Goal: Task Accomplishment & Management: Complete application form

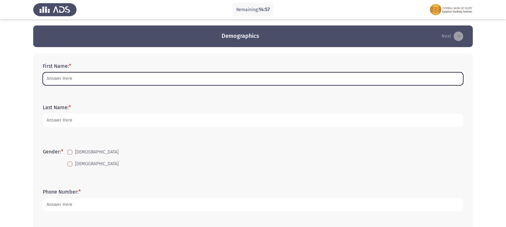
click at [188, 80] on input "First Name: *" at bounding box center [253, 78] width 420 height 13
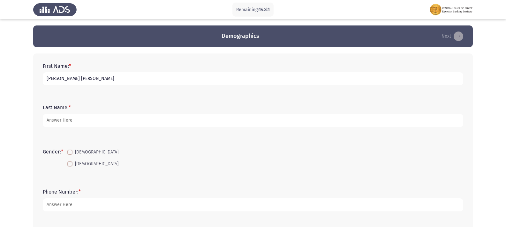
type input "[PERSON_NAME] [PERSON_NAME]"
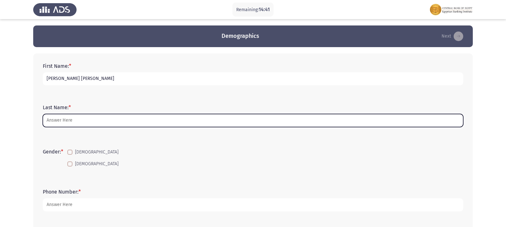
click at [253, 123] on input "Last Name: *" at bounding box center [253, 120] width 420 height 13
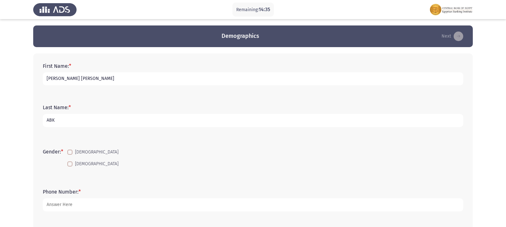
type input "ABK"
click at [70, 167] on span at bounding box center [69, 164] width 5 height 5
click at [70, 167] on input "[DEMOGRAPHIC_DATA]" at bounding box center [70, 167] width 0 height 0
checkbox input "true"
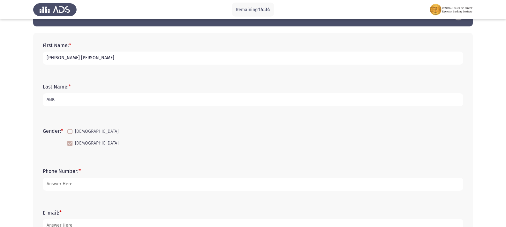
scroll to position [64, 0]
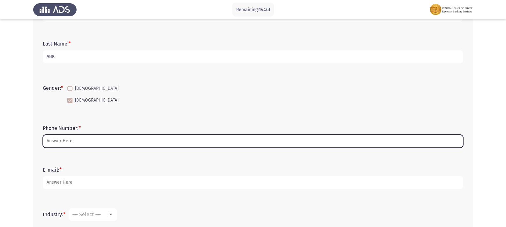
click at [70, 144] on input "Phone Number: *" at bounding box center [253, 141] width 420 height 13
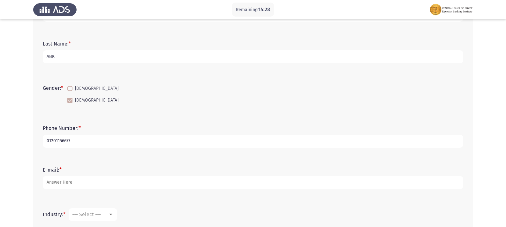
type input "01201156677"
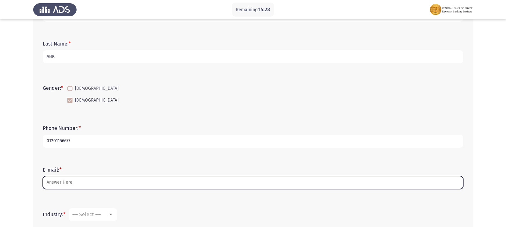
click at [86, 187] on input "E-mail: *" at bounding box center [253, 182] width 420 height 13
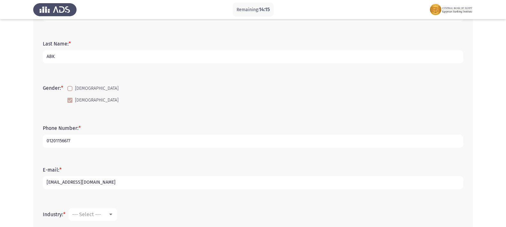
click at [49, 184] on input "[EMAIL_ADDRESS][DOMAIN_NAME]" at bounding box center [253, 182] width 420 height 13
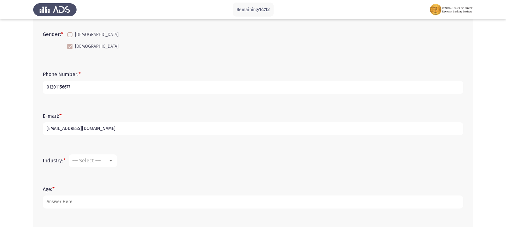
scroll to position [128, 0]
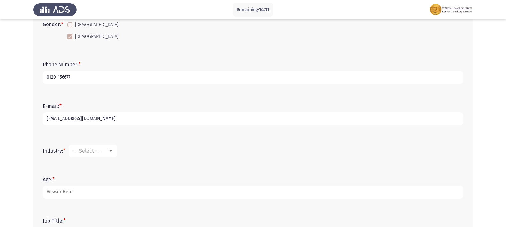
type input "[EMAIL_ADDRESS][DOMAIN_NAME]"
click at [109, 153] on div at bounding box center [111, 151] width 6 height 5
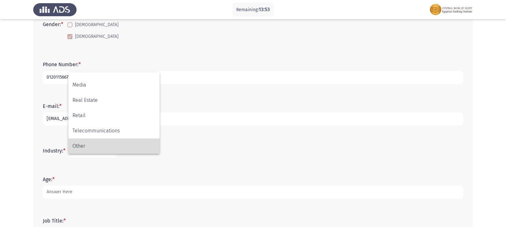
click at [106, 141] on span "Other" at bounding box center [113, 146] width 83 height 15
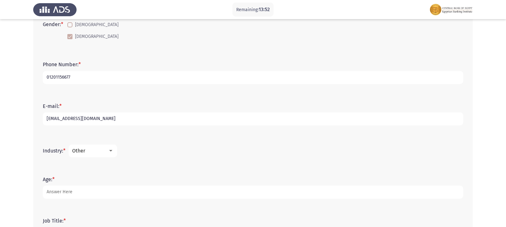
click at [107, 147] on mat-select "Other" at bounding box center [93, 151] width 48 height 13
click at [114, 150] on div at bounding box center [111, 151] width 6 height 5
click at [97, 101] on span "Accounting" at bounding box center [113, 100] width 83 height 15
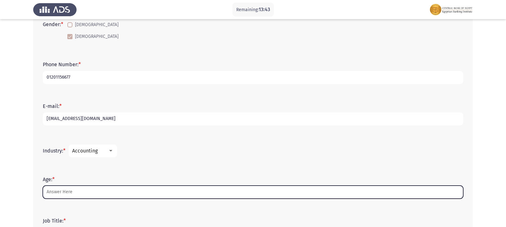
click at [71, 191] on input "Age: *" at bounding box center [253, 192] width 420 height 13
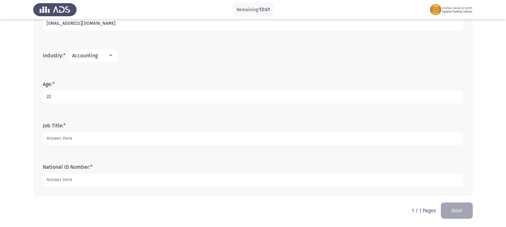
scroll to position [223, 0]
type input "22"
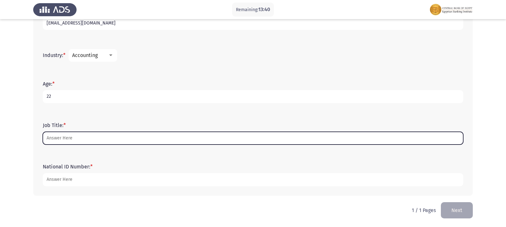
click at [70, 142] on input "Job Title: *" at bounding box center [253, 138] width 420 height 13
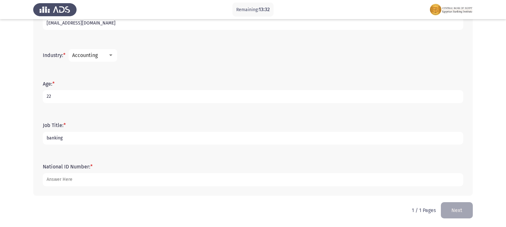
type input "banking"
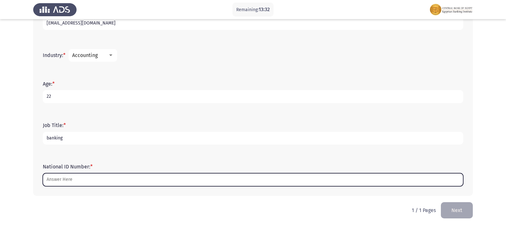
click at [74, 181] on input "National ID Number: *" at bounding box center [253, 180] width 420 height 13
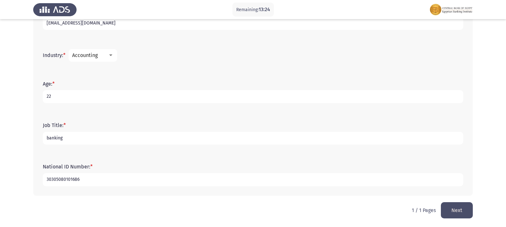
type input "30305080101686"
click at [452, 212] on button "Next" at bounding box center [457, 211] width 32 height 16
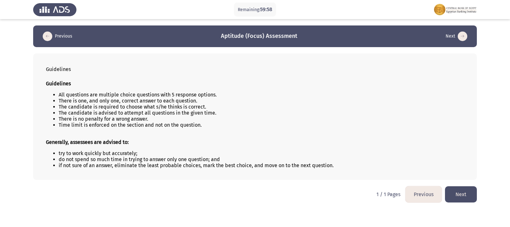
click at [465, 198] on button "Next" at bounding box center [461, 195] width 32 height 16
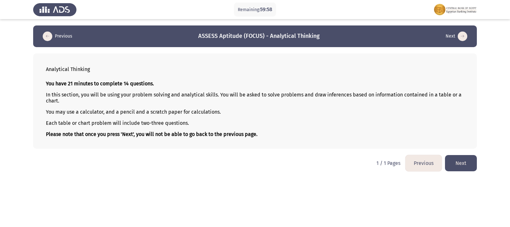
click at [472, 169] on button "Next" at bounding box center [461, 163] width 32 height 16
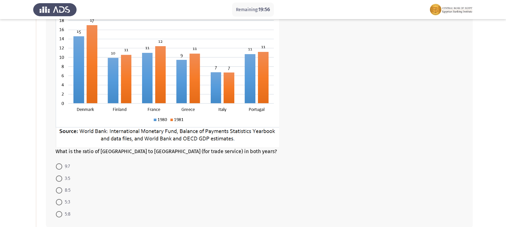
scroll to position [96, 0]
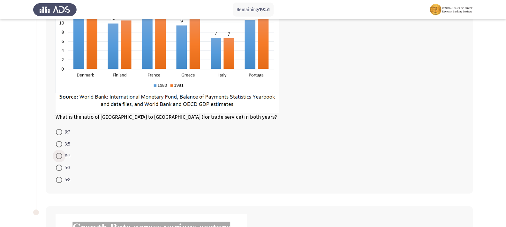
click at [59, 158] on span at bounding box center [59, 156] width 6 height 6
click at [59, 158] on input "8:5" at bounding box center [59, 156] width 6 height 6
radio input "true"
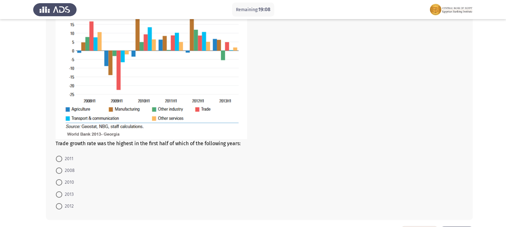
scroll to position [351, 0]
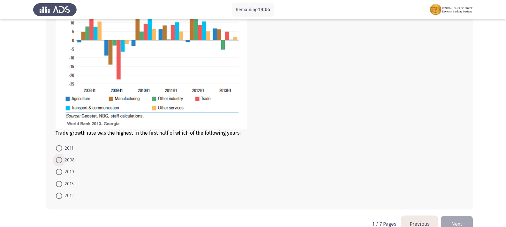
click at [58, 160] on span at bounding box center [59, 160] width 6 height 6
click at [58, 160] on input "2008" at bounding box center [59, 160] width 6 height 6
radio input "true"
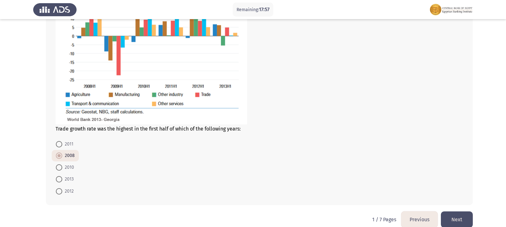
scroll to position [365, 0]
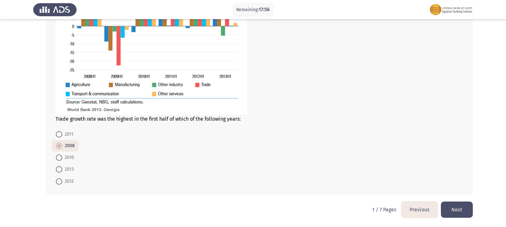
click at [465, 204] on button "Next" at bounding box center [457, 210] width 32 height 16
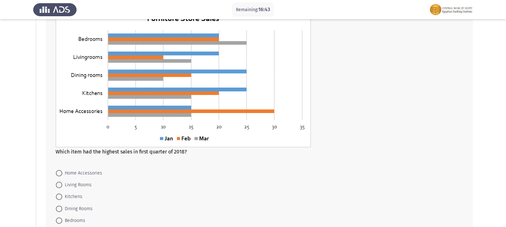
scroll to position [64, 0]
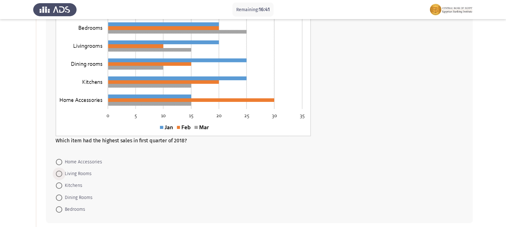
click at [61, 174] on span at bounding box center [59, 174] width 6 height 6
click at [61, 174] on input "Living Rooms" at bounding box center [59, 174] width 6 height 6
radio input "true"
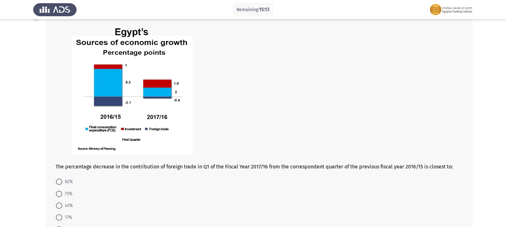
scroll to position [319, 0]
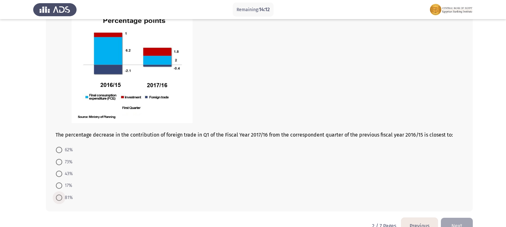
click at [60, 195] on span at bounding box center [59, 198] width 6 height 6
click at [60, 195] on input "81%" at bounding box center [59, 198] width 6 height 6
radio input "true"
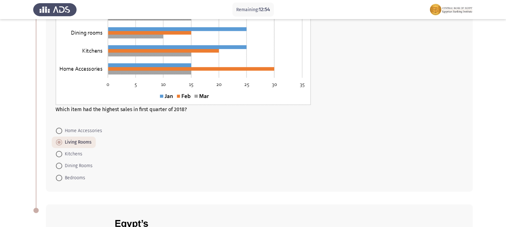
scroll to position [96, 0]
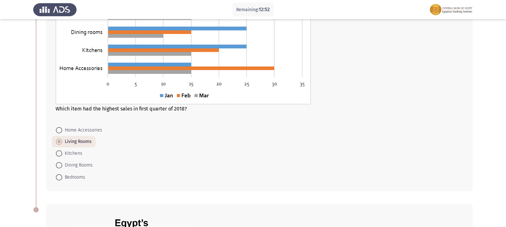
click at [56, 176] on span at bounding box center [59, 177] width 6 height 6
click at [56, 176] on input "Bedrooms" at bounding box center [59, 177] width 6 height 6
radio input "true"
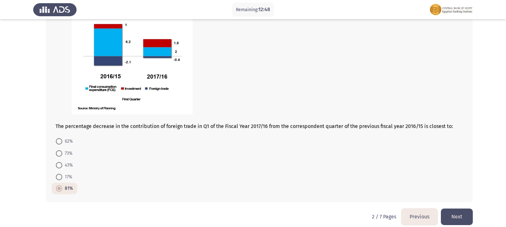
scroll to position [335, 0]
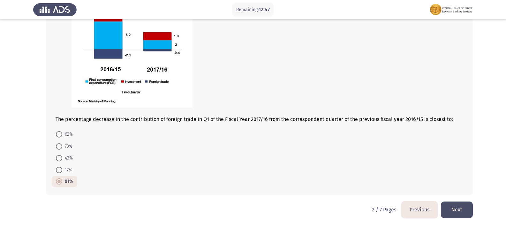
click at [467, 210] on button "Next" at bounding box center [457, 210] width 32 height 16
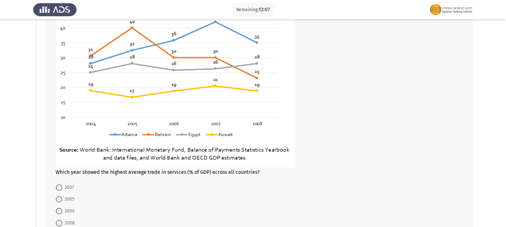
scroll to position [64, 0]
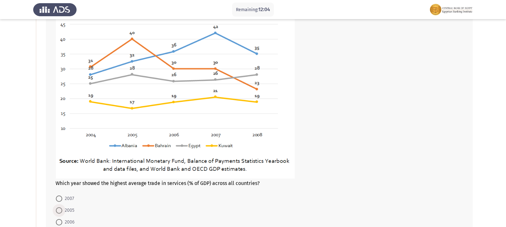
click at [57, 209] on span at bounding box center [59, 211] width 6 height 6
click at [57, 209] on input "2005" at bounding box center [59, 211] width 6 height 6
radio input "true"
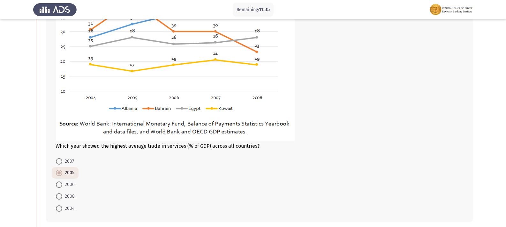
scroll to position [96, 0]
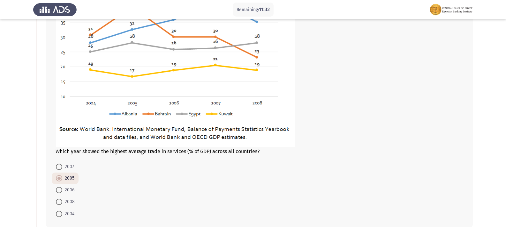
click at [59, 170] on label "2007" at bounding box center [65, 167] width 18 height 8
click at [59, 170] on input "2007" at bounding box center [59, 167] width 6 height 6
radio input "true"
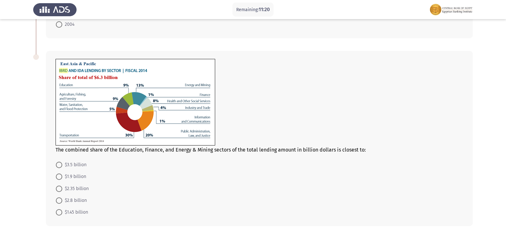
scroll to position [287, 0]
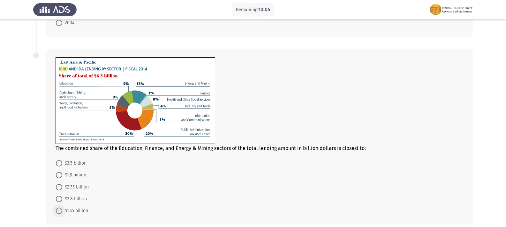
click at [60, 212] on span at bounding box center [59, 211] width 6 height 6
click at [60, 212] on input "$1.45 billion" at bounding box center [59, 211] width 6 height 6
radio input "true"
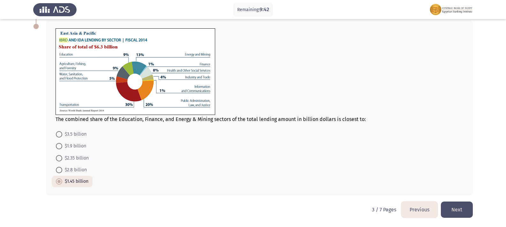
click at [466, 212] on button "Next" at bounding box center [457, 210] width 32 height 16
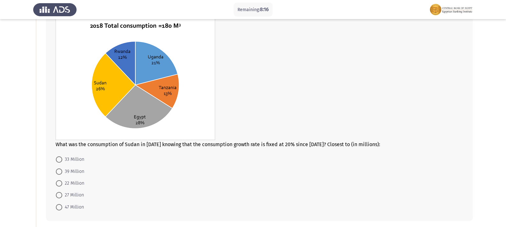
scroll to position [64, 0]
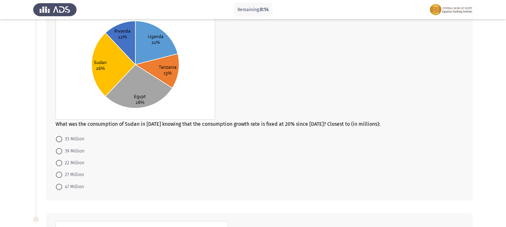
click at [58, 187] on span at bounding box center [59, 187] width 6 height 6
click at [58, 187] on input "47 Million" at bounding box center [59, 187] width 6 height 6
radio input "true"
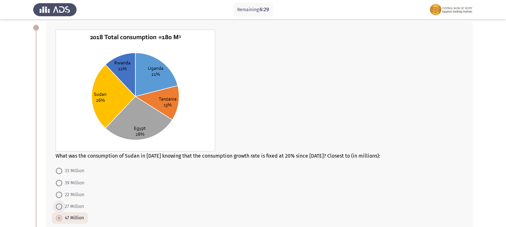
click at [61, 209] on span at bounding box center [59, 207] width 6 height 6
click at [61, 209] on input "27 Million" at bounding box center [59, 207] width 6 height 6
radio input "true"
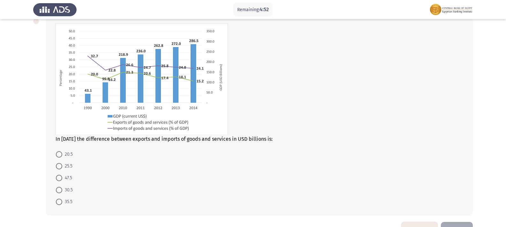
scroll to position [250, 0]
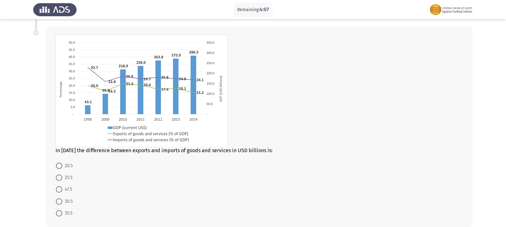
click at [56, 181] on span at bounding box center [59, 178] width 6 height 6
click at [56, 181] on input "25.5" at bounding box center [59, 178] width 6 height 6
radio input "true"
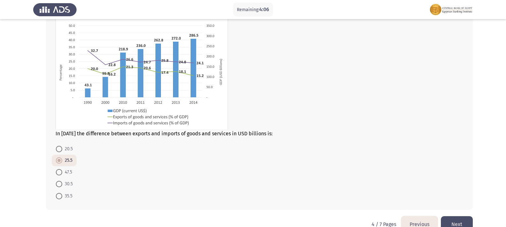
scroll to position [282, 0]
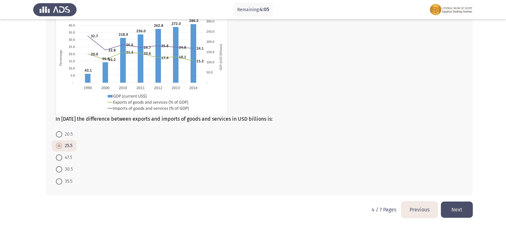
click at [458, 204] on button "Next" at bounding box center [457, 210] width 32 height 16
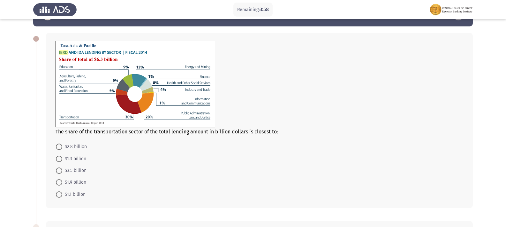
scroll to position [32, 0]
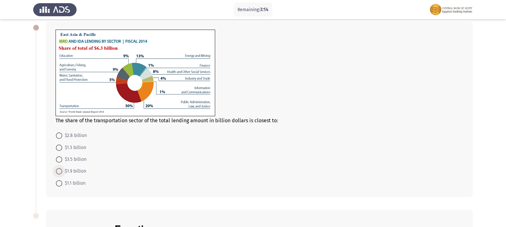
click at [60, 171] on span at bounding box center [59, 171] width 6 height 6
click at [60, 171] on input "$1.9 billion" at bounding box center [59, 171] width 6 height 6
radio input "true"
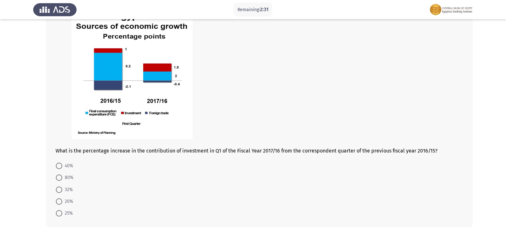
scroll to position [277, 0]
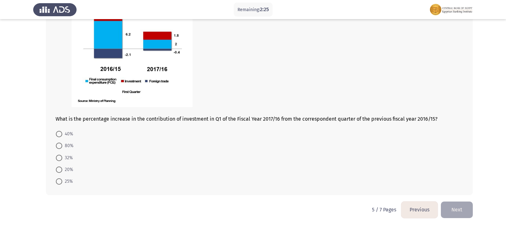
click at [60, 148] on span at bounding box center [59, 146] width 6 height 6
click at [60, 148] on input "80%" at bounding box center [59, 146] width 6 height 6
radio input "true"
click at [454, 215] on button "Next" at bounding box center [457, 210] width 32 height 16
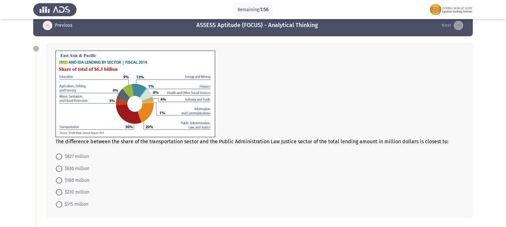
scroll to position [0, 0]
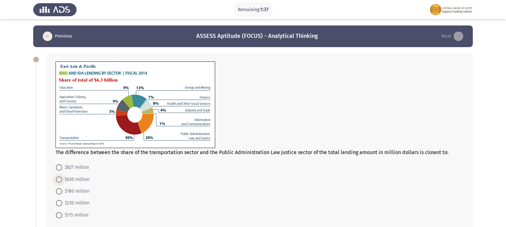
click at [61, 181] on span at bounding box center [59, 180] width 6 height 6
click at [61, 181] on input "$630 million" at bounding box center [59, 180] width 6 height 6
radio input "true"
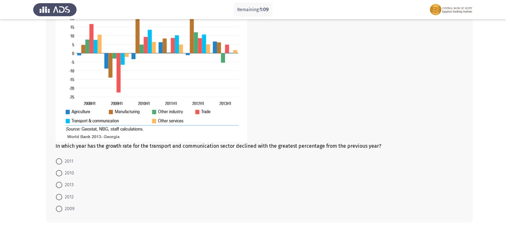
scroll to position [287, 0]
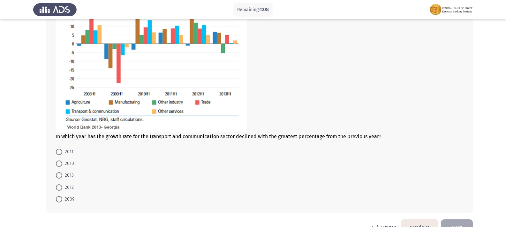
click at [56, 199] on mat-radio-button "2009" at bounding box center [65, 200] width 27 height 12
click at [60, 198] on span at bounding box center [59, 199] width 6 height 6
click at [60, 198] on input "2009" at bounding box center [59, 199] width 6 height 6
radio input "true"
click at [460, 222] on button "Next" at bounding box center [457, 227] width 32 height 16
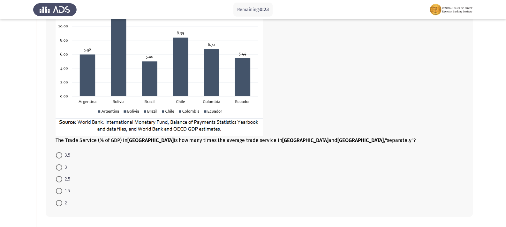
scroll to position [96, 0]
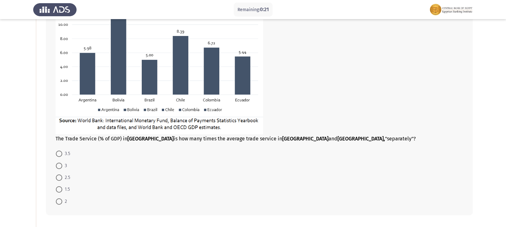
click at [59, 191] on span at bounding box center [59, 190] width 6 height 6
click at [59, 191] on input "1.5" at bounding box center [59, 190] width 6 height 6
radio input "true"
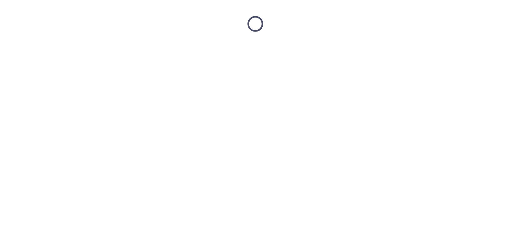
scroll to position [0, 0]
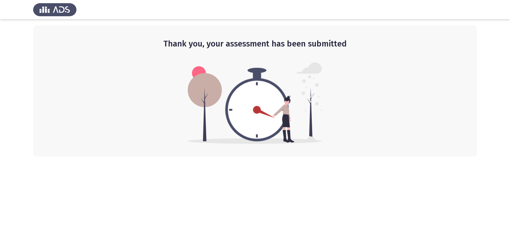
click at [242, 123] on img at bounding box center [255, 104] width 135 height 82
click at [338, 157] on html "Thank you, your assessment has been submitted" at bounding box center [255, 78] width 510 height 157
